Goal: Book appointment/travel/reservation

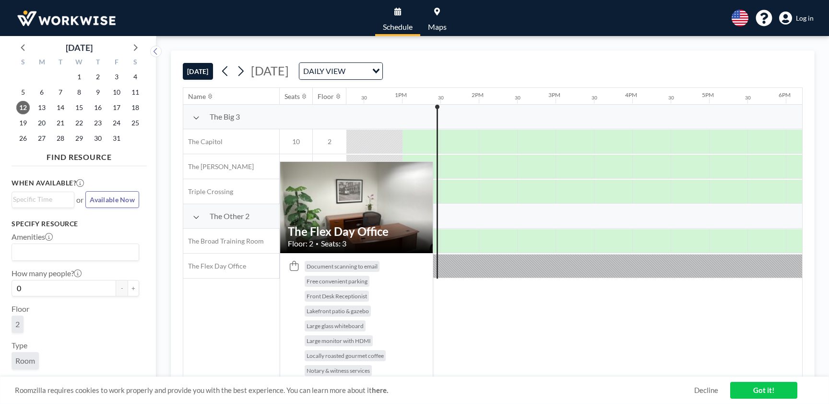
scroll to position [0, 960]
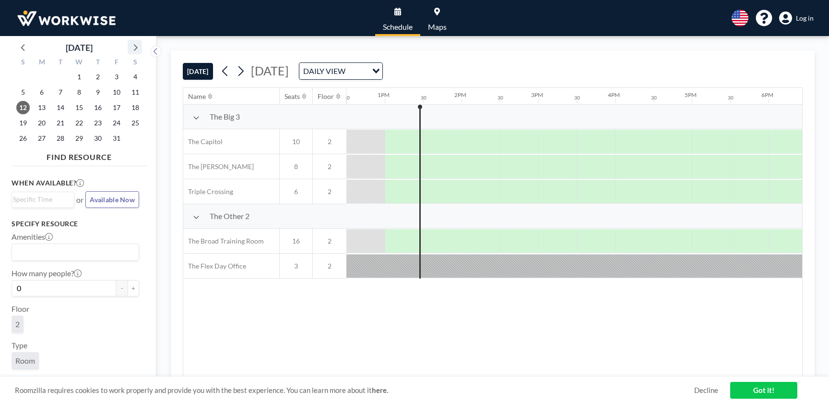
click at [134, 47] on icon at bounding box center [135, 47] width 12 height 12
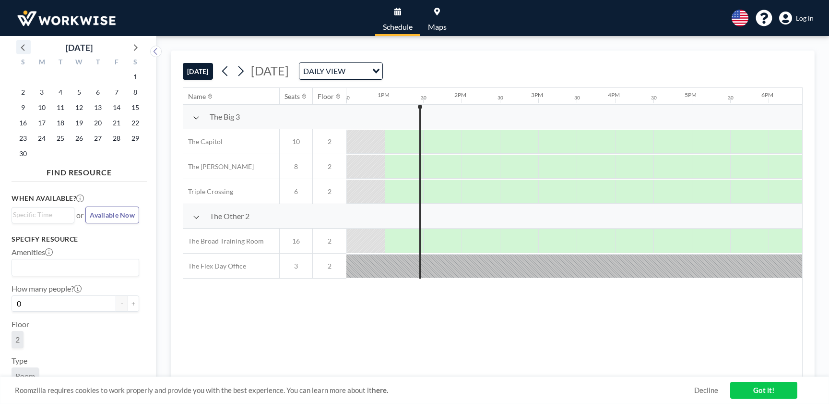
click at [24, 48] on icon at bounding box center [23, 47] width 12 height 12
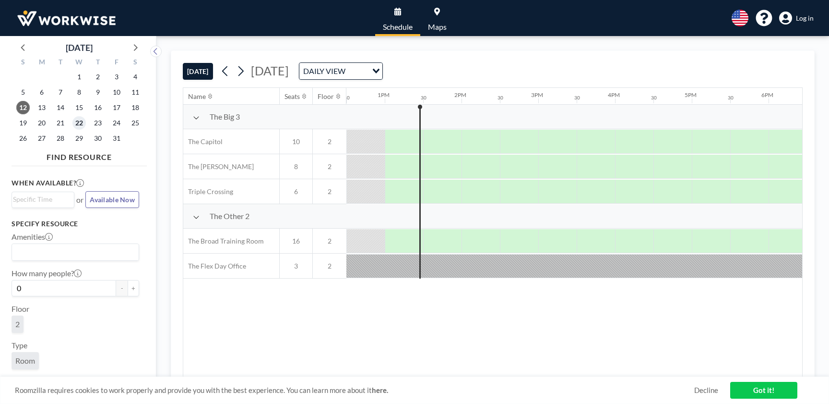
click at [81, 126] on span "22" at bounding box center [78, 122] width 13 height 13
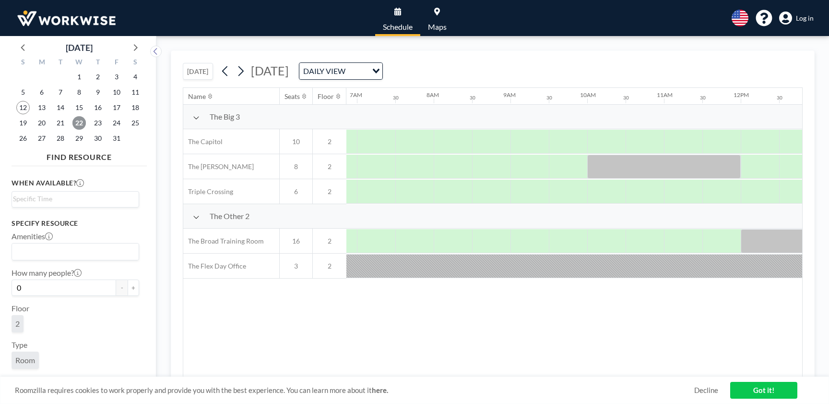
scroll to position [0, 576]
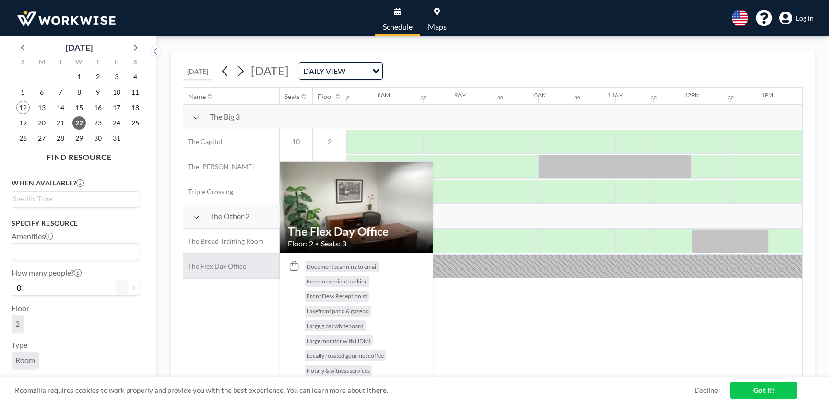
click at [223, 264] on span "The Flex Day Office" at bounding box center [214, 266] width 63 height 9
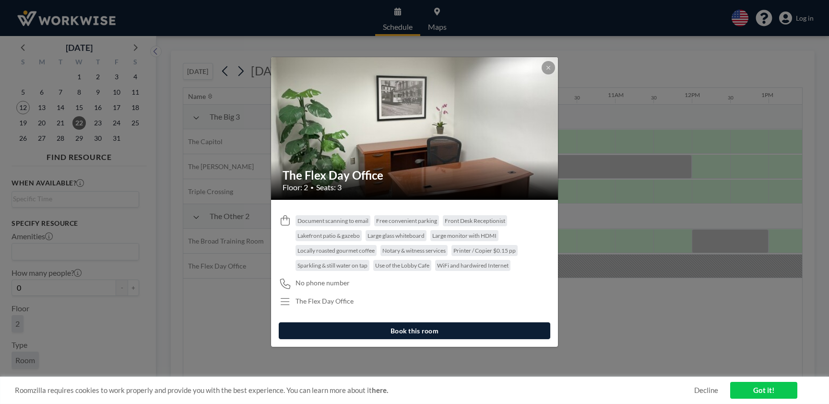
click at [359, 327] on button "Book this room" at bounding box center [415, 330] width 272 height 17
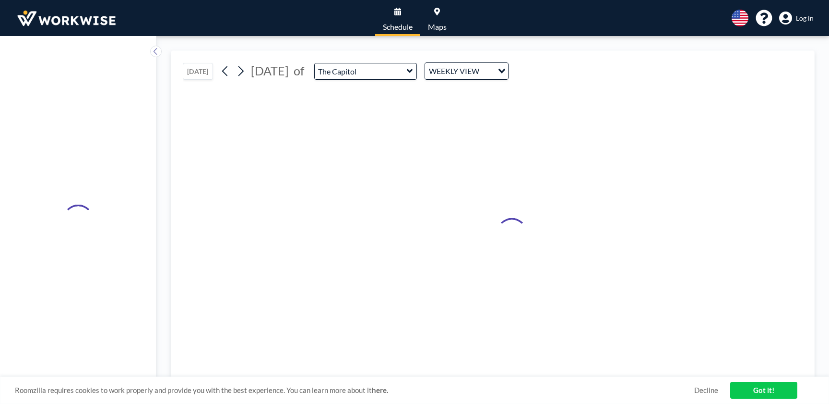
type input "The Flex Day Office"
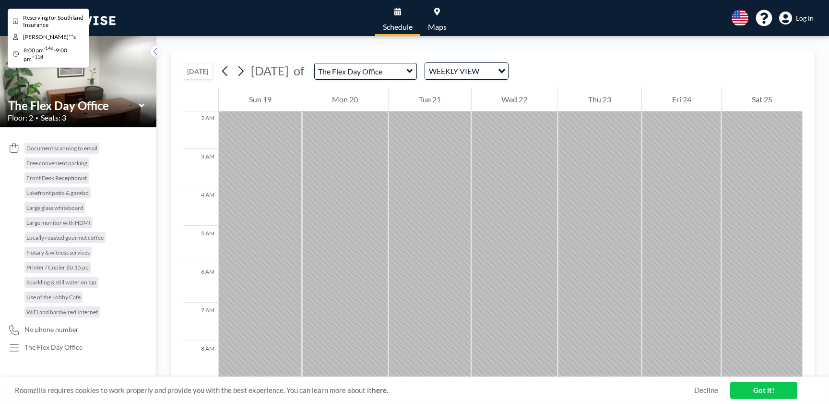
scroll to position [97, 0]
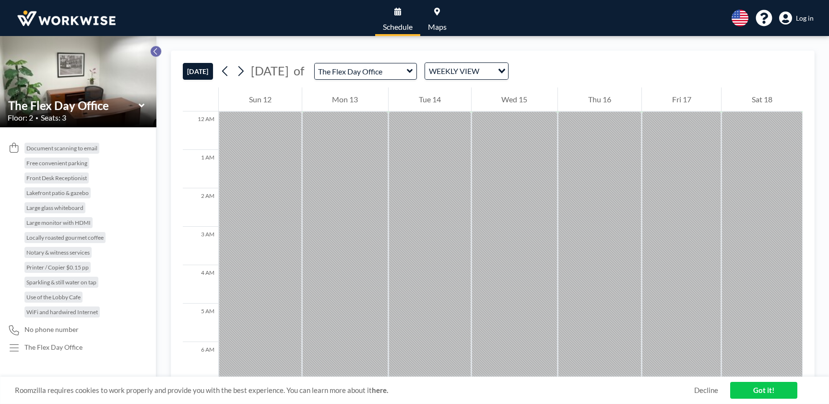
click at [155, 51] on icon at bounding box center [156, 52] width 6 height 10
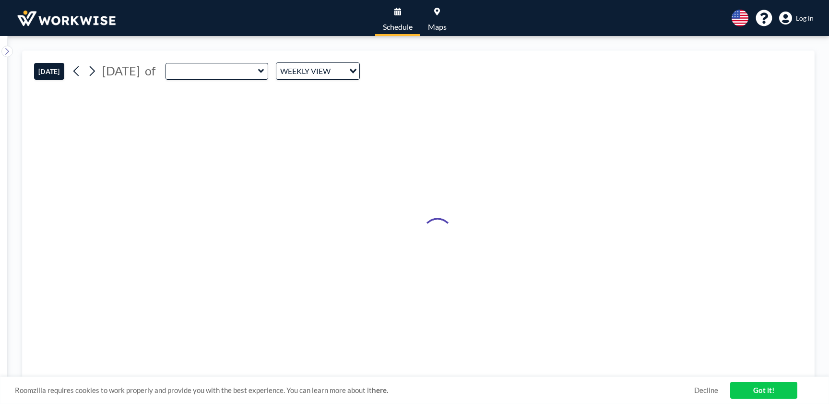
type input "The Flex Day Office"
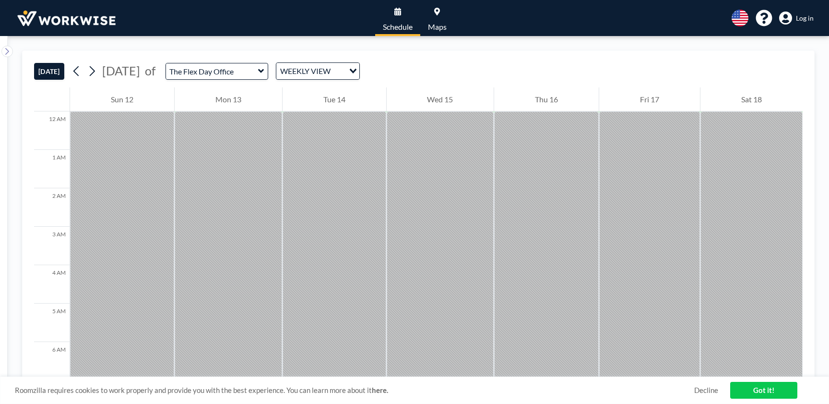
click at [264, 71] on icon at bounding box center [261, 71] width 6 height 4
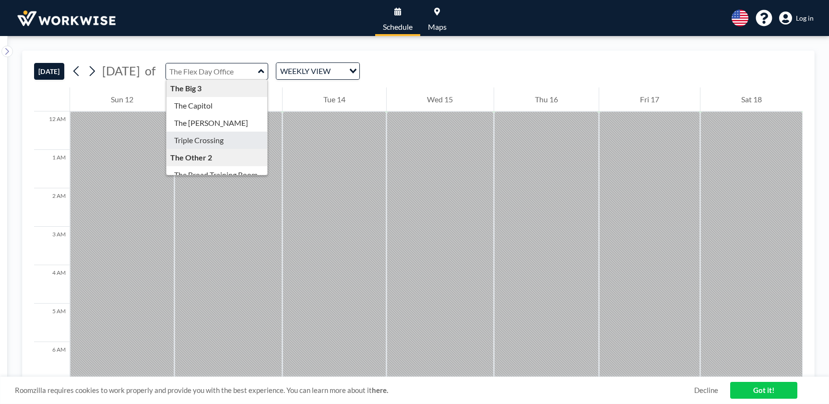
scroll to position [26, 0]
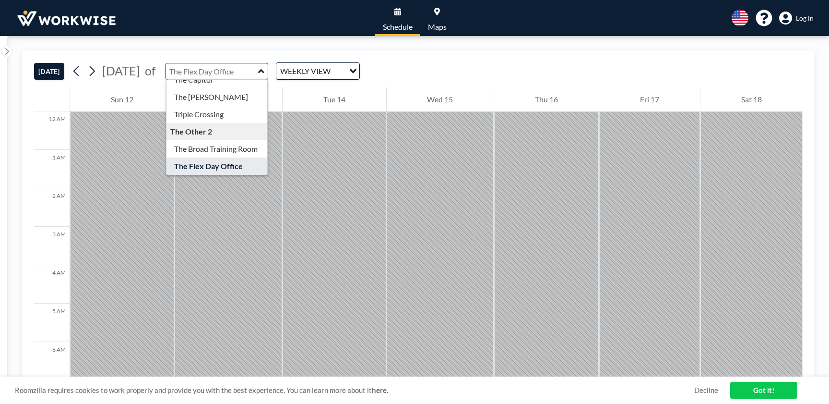
type input "The Broad Training Room"
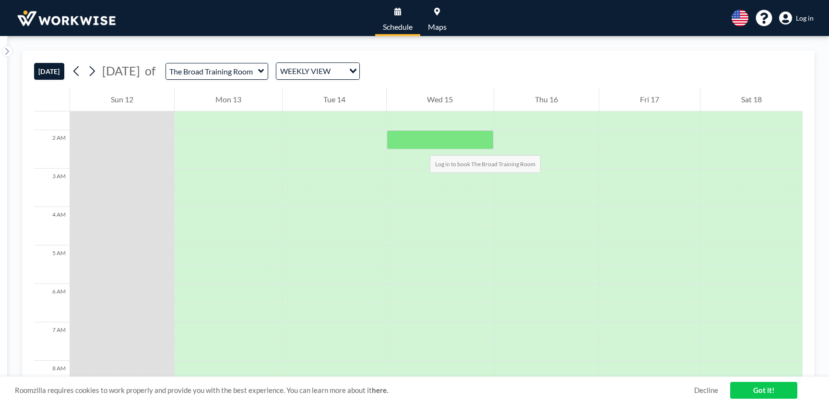
scroll to position [70, 0]
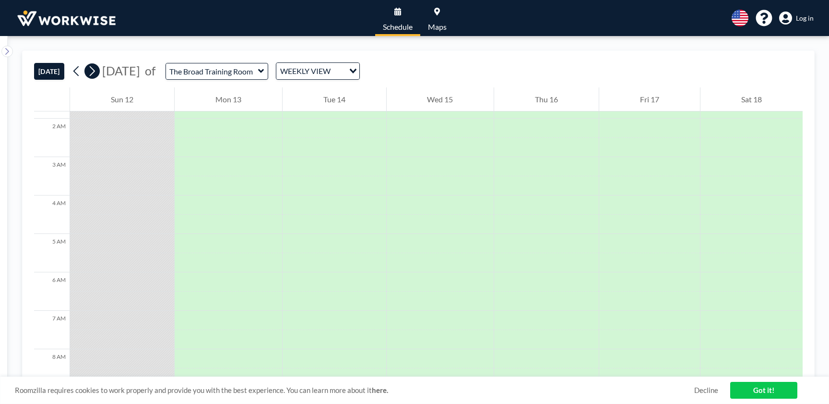
click at [96, 72] on icon at bounding box center [91, 71] width 9 height 14
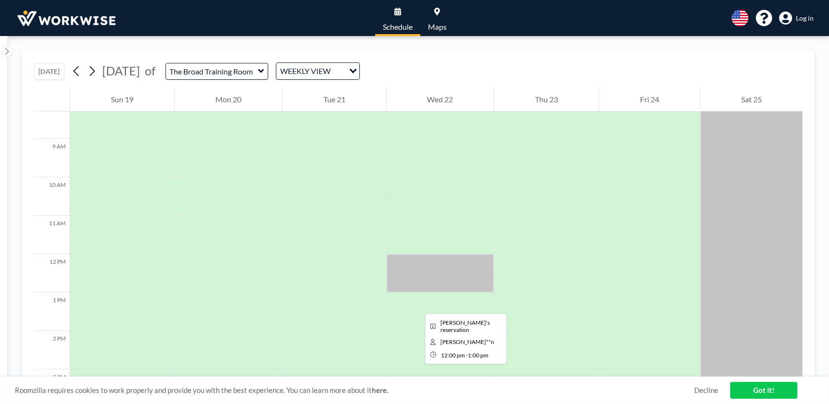
scroll to position [320, 0]
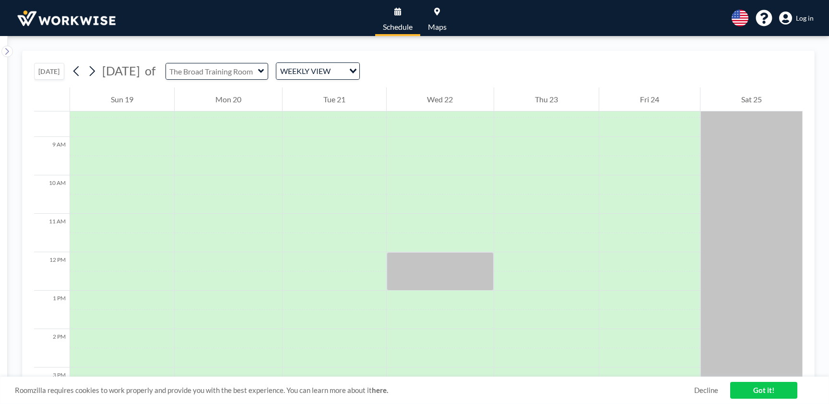
click at [258, 77] on input "text" at bounding box center [212, 71] width 92 height 16
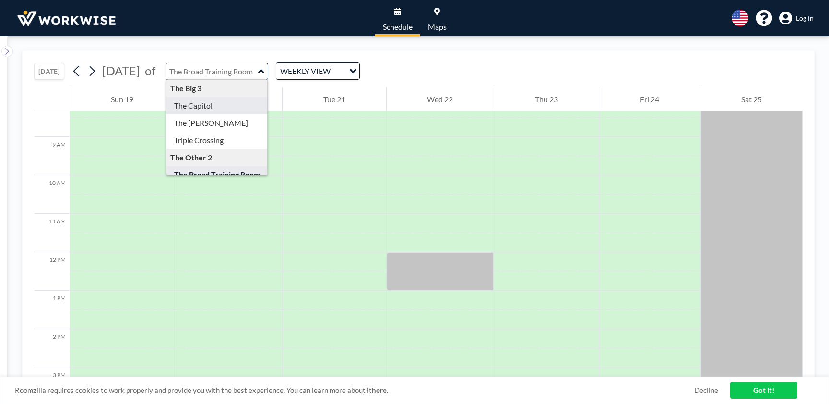
type input "The Capitol"
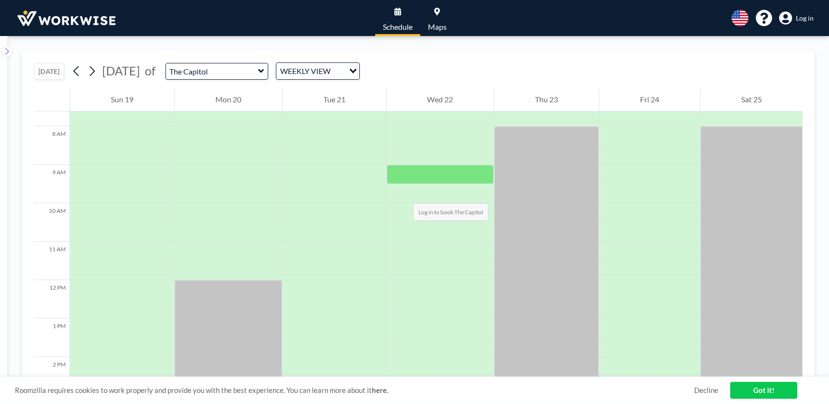
scroll to position [294, 0]
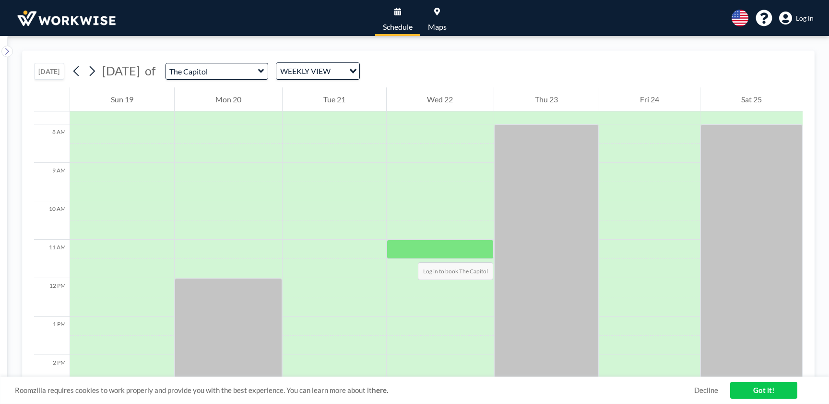
click at [407, 250] on div at bounding box center [441, 249] width 108 height 19
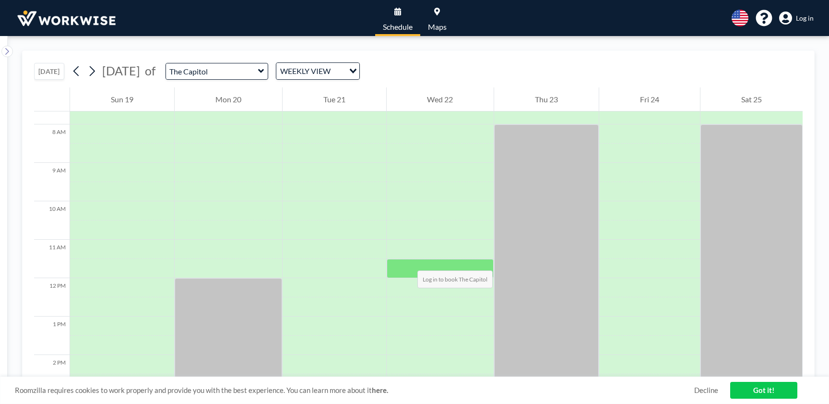
click at [408, 261] on div at bounding box center [441, 268] width 108 height 19
click at [404, 259] on div at bounding box center [441, 268] width 108 height 19
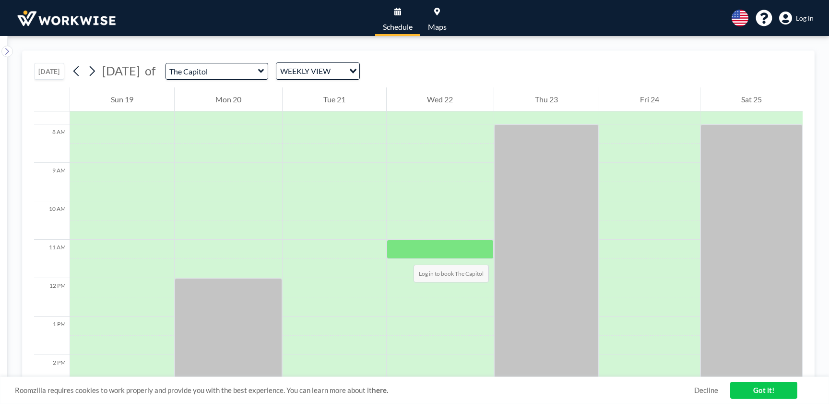
click at [404, 255] on div at bounding box center [441, 249] width 108 height 19
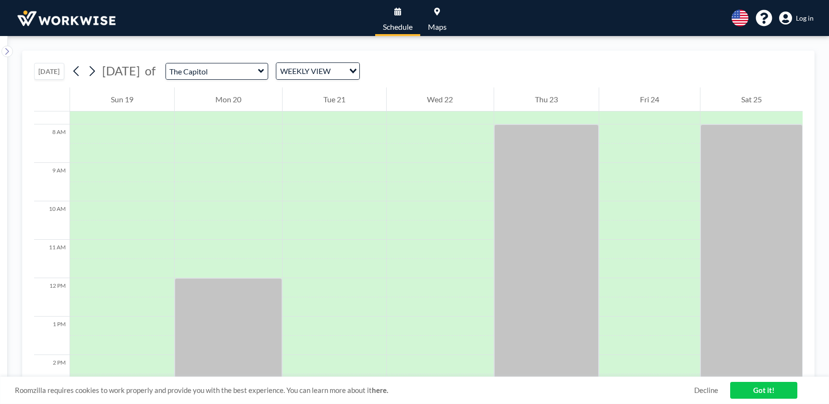
click at [754, 393] on link "Got it!" at bounding box center [764, 390] width 67 height 17
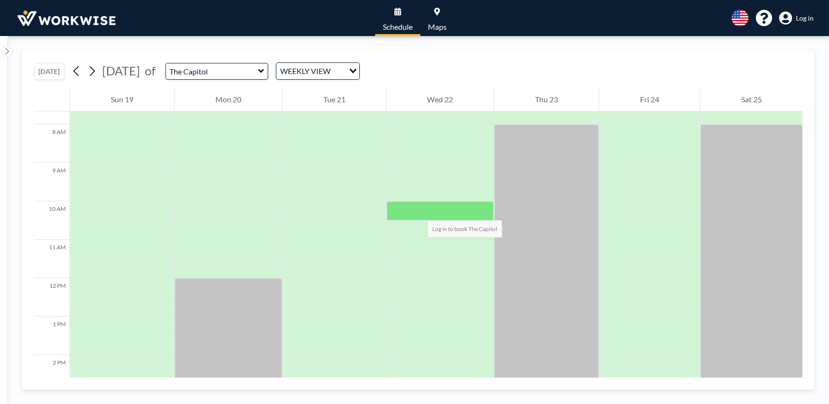
click at [418, 210] on div at bounding box center [441, 210] width 108 height 19
